Goal: Information Seeking & Learning: Learn about a topic

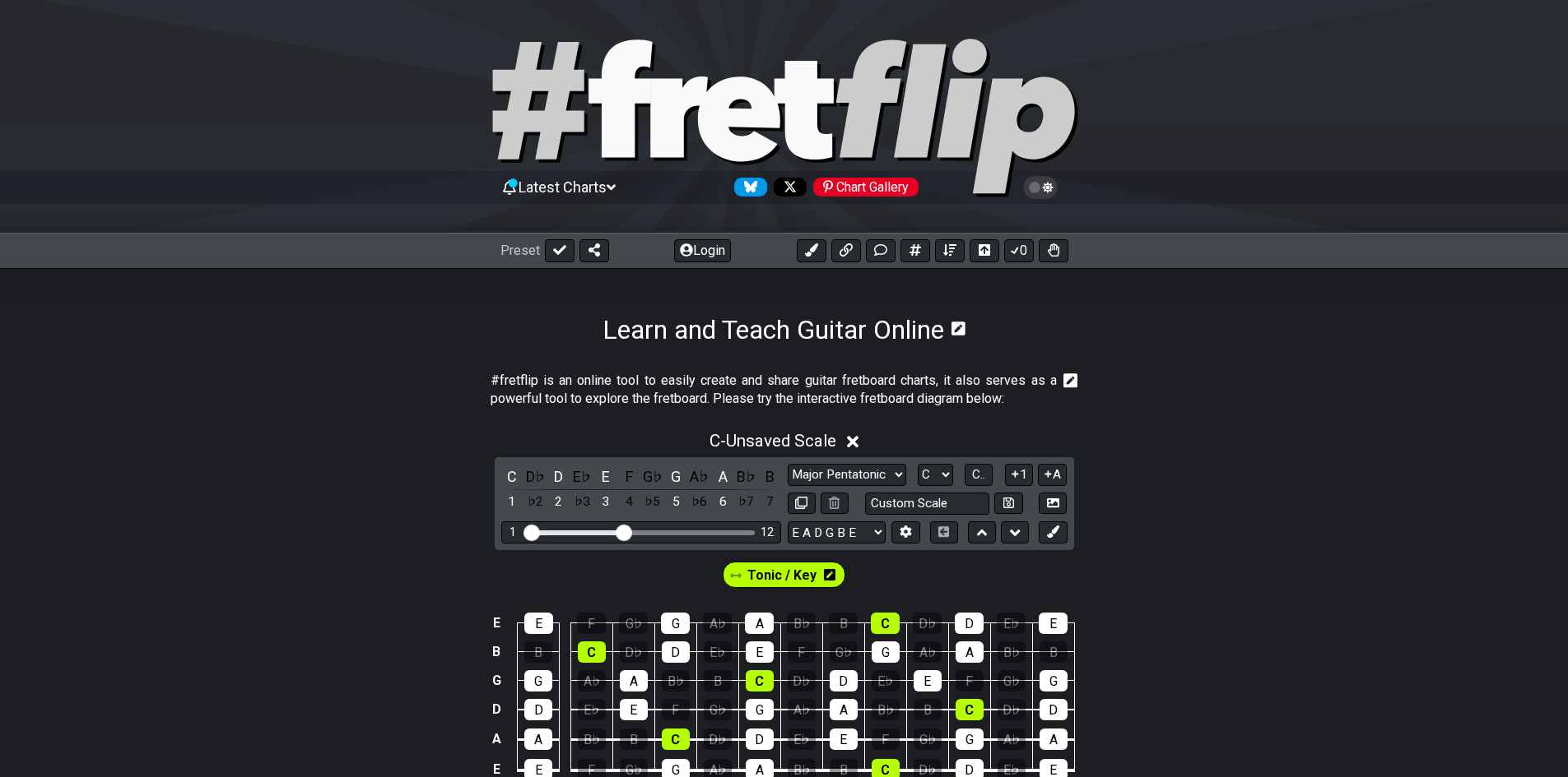
select select "Major Pentatonic"
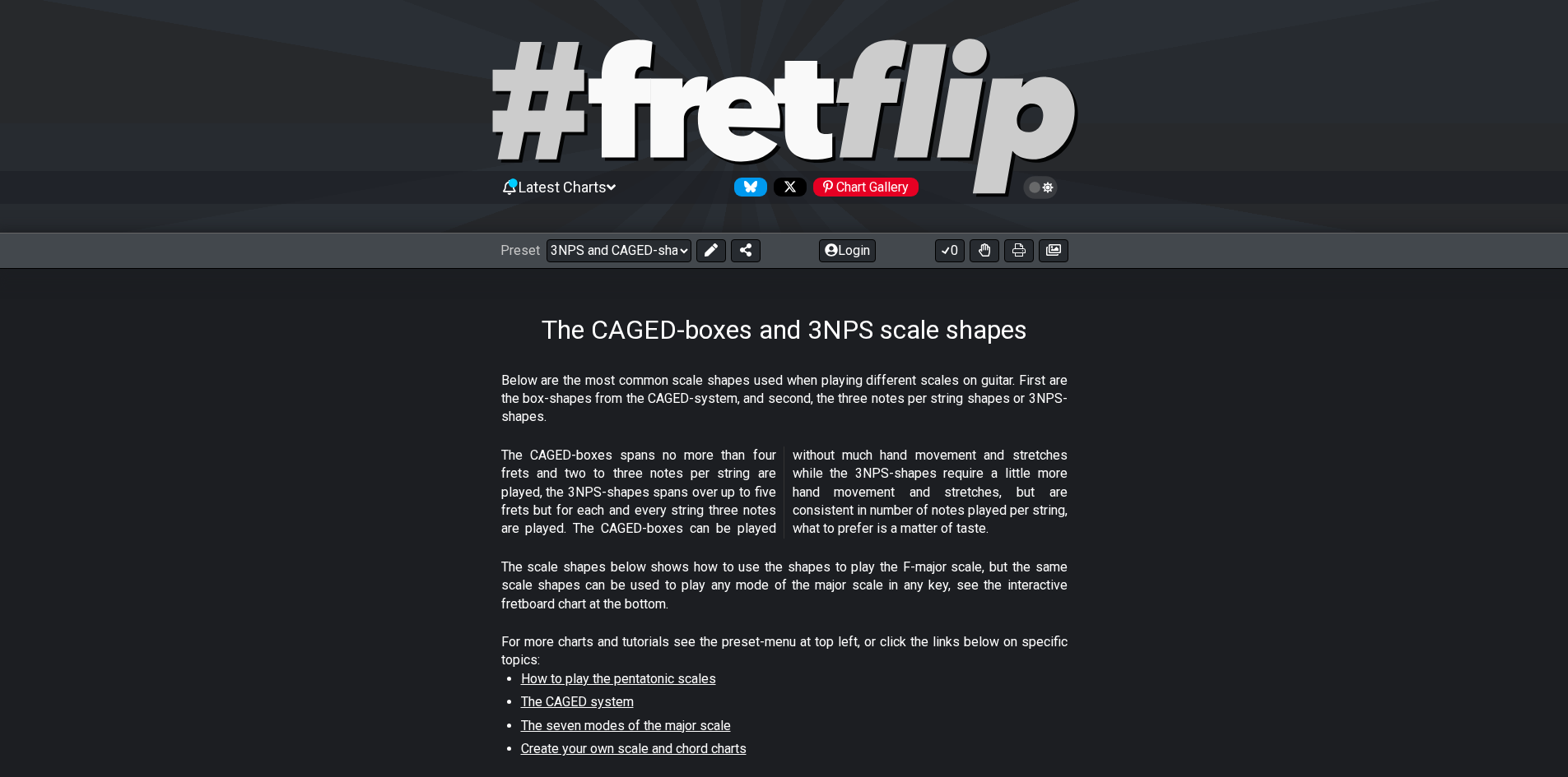
select select "/3nps-caged-shapes"
select select "A"
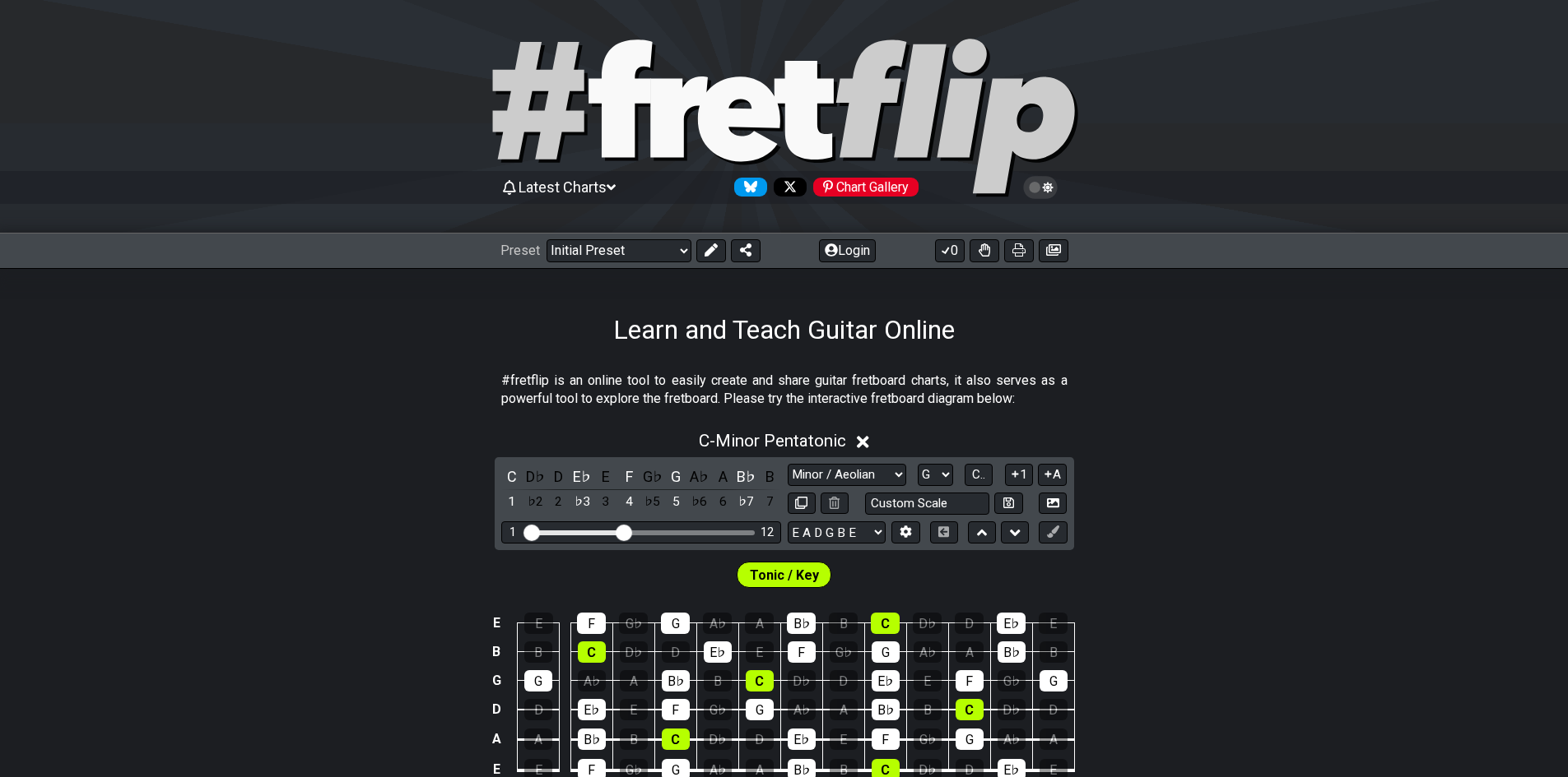
select select "Minor / Aeolian"
select select "G"
